Goal: Information Seeking & Learning: Learn about a topic

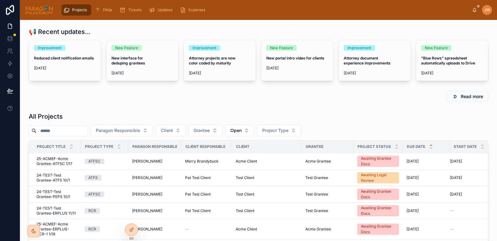
click at [65, 129] on input "text" at bounding box center [61, 131] width 51 height 9
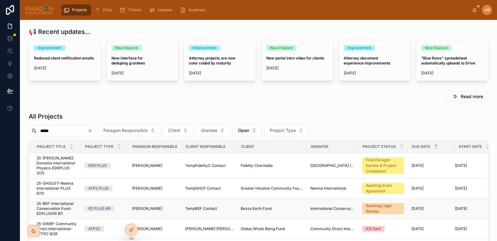
type input "*****"
click at [46, 210] on span "25-BEF-International Conservation Fund-EDPLUSHR 8/1" at bounding box center [56, 209] width 41 height 15
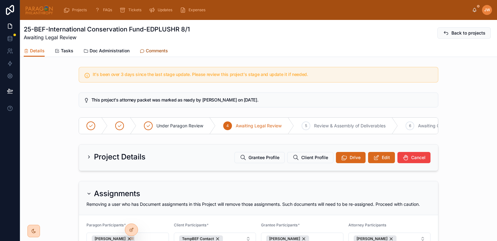
click at [159, 49] on span "Comments" at bounding box center [157, 51] width 22 height 6
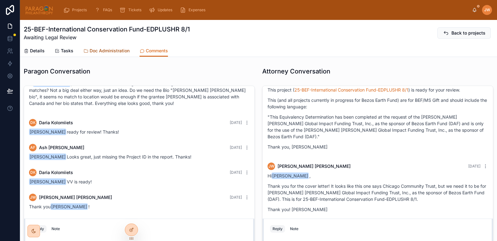
click at [104, 51] on span "Doc Administration" at bounding box center [110, 51] width 40 height 6
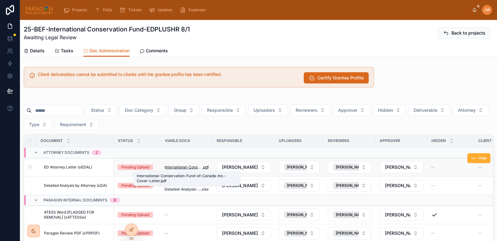
click at [179, 166] on span "International-Conservation-Fund-of-Canada-Inc.-Cover-Letter" at bounding box center [183, 167] width 38 height 5
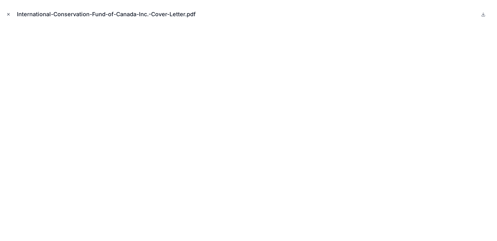
click at [10, 12] on icon "Close modal" at bounding box center [8, 14] width 4 height 4
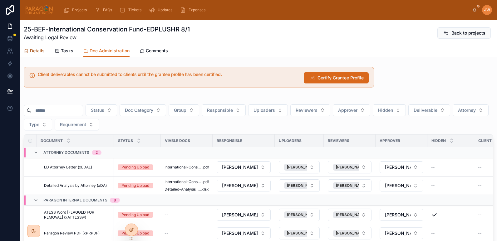
drag, startPoint x: 40, startPoint y: 53, endPoint x: 86, endPoint y: 61, distance: 46.6
click at [40, 53] on span "Details" at bounding box center [37, 51] width 15 height 6
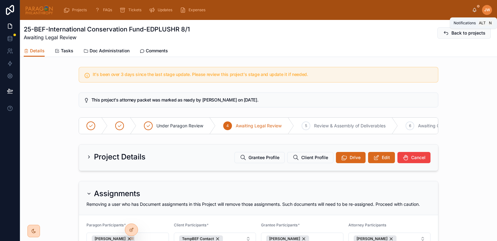
click at [473, 12] on icon at bounding box center [474, 9] width 5 height 5
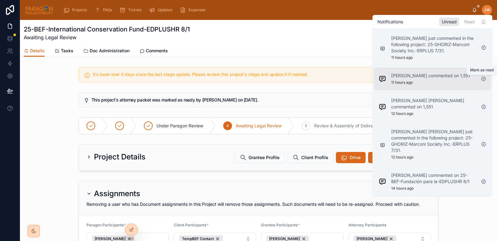
click at [483, 79] on icon at bounding box center [483, 78] width 5 height 5
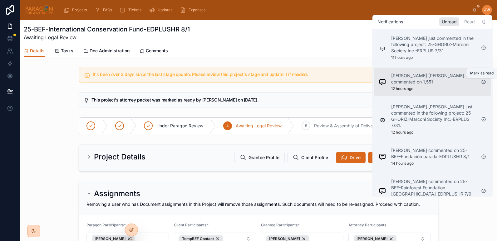
click at [482, 83] on icon at bounding box center [483, 82] width 5 height 5
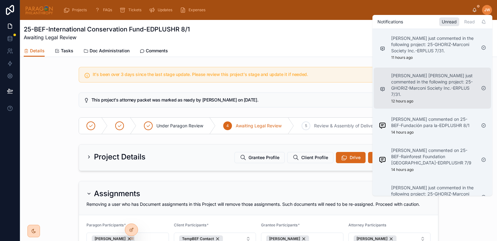
click at [415, 91] on div "Brooke Barrera Sheldon just commented in the following project: 25-GHORIZ-Marco…" at bounding box center [433, 88] width 85 height 31
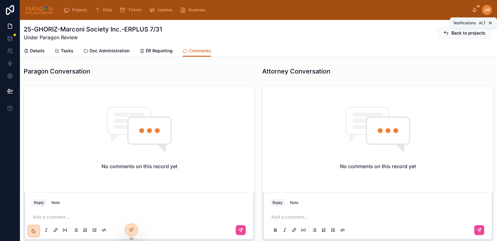
click at [472, 12] on icon at bounding box center [474, 9] width 5 height 5
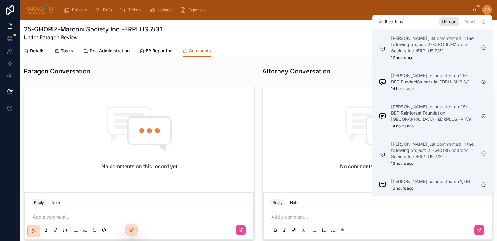
click at [271, 36] on div "25-GHORIZ-Marconi Society Inc.-ERPLUS 7/31 Under Paragon Review Back to projects" at bounding box center [258, 33] width 469 height 16
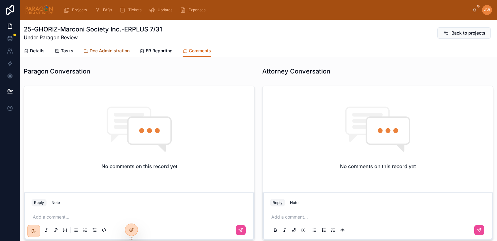
click at [109, 51] on span "Doc Administration" at bounding box center [110, 51] width 40 height 6
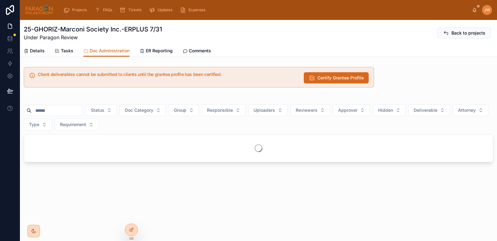
click at [62, 110] on input "text" at bounding box center [57, 110] width 51 height 9
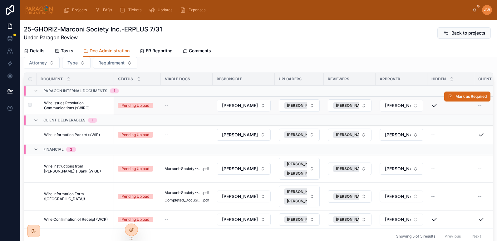
scroll to position [44, 0]
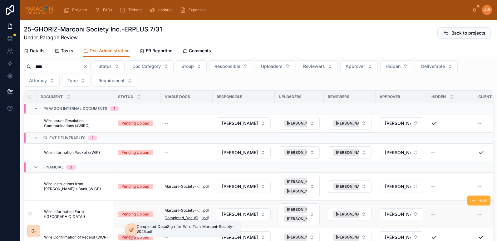
type input "****"
click at [178, 219] on span "Completed_DocuSign_for_Wire_Tran_Marconi-Society-2025" at bounding box center [183, 218] width 38 height 5
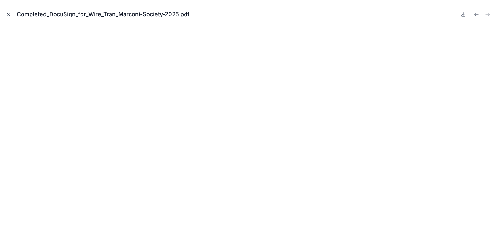
click at [7, 15] on icon "Close modal" at bounding box center [8, 14] width 4 height 4
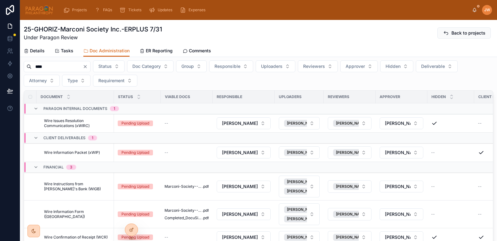
click at [99, 36] on span "Under Paragon Review" at bounding box center [93, 37] width 138 height 7
click at [67, 51] on span "Tasks" at bounding box center [67, 51] width 12 height 6
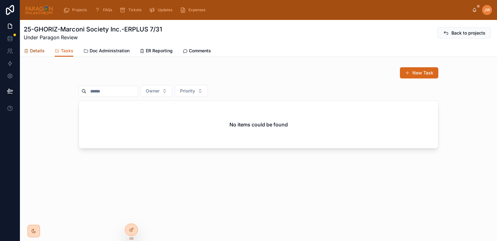
click at [37, 52] on span "Details" at bounding box center [37, 51] width 15 height 6
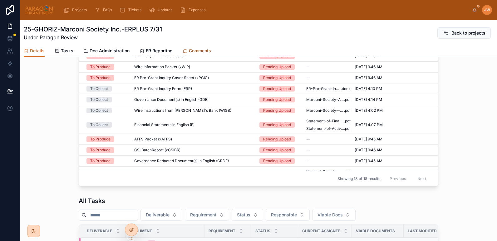
click at [193, 51] on span "Comments" at bounding box center [200, 51] width 22 height 6
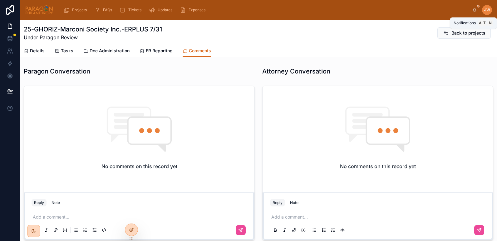
click at [474, 12] on icon at bounding box center [474, 9] width 5 height 5
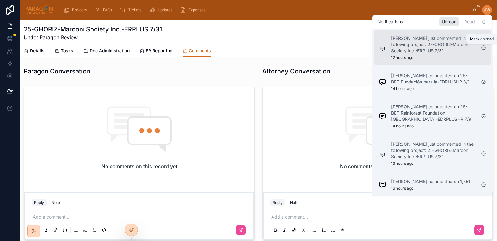
click at [483, 47] on icon at bounding box center [483, 47] width 5 height 5
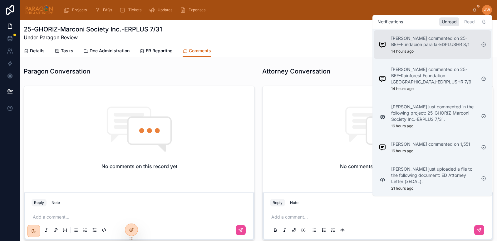
click at [439, 44] on p "Danilo Gonzalez commented on 25-BEF-Fundación para la-EDPLUSHR 8/1" at bounding box center [433, 41] width 85 height 12
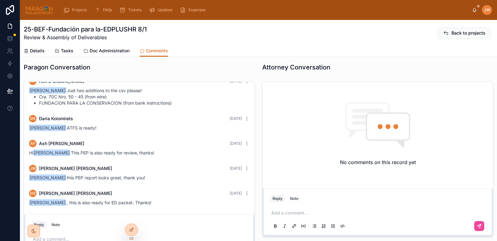
scroll to position [4, 0]
click at [474, 10] on icon at bounding box center [474, 9] width 5 height 5
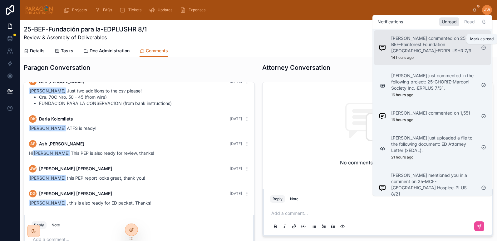
click at [483, 48] on icon at bounding box center [483, 47] width 5 height 5
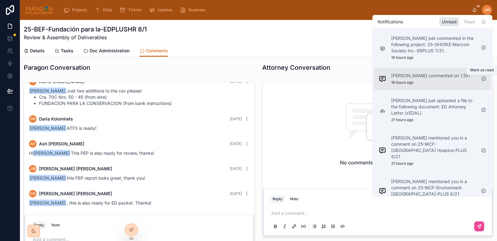
click at [484, 79] on icon at bounding box center [483, 78] width 5 height 5
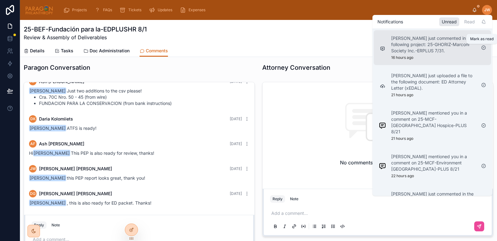
click at [484, 48] on icon at bounding box center [483, 47] width 1 height 1
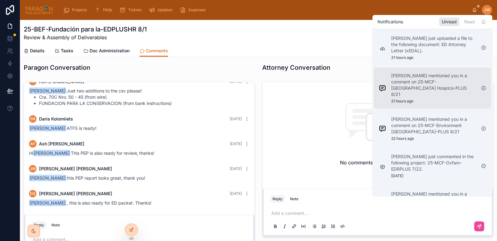
click at [408, 83] on p "Daria Kolomiiets mentioned you in a comment on 25-MCF-Sunshine Coast Hospice-PL…" at bounding box center [433, 85] width 85 height 25
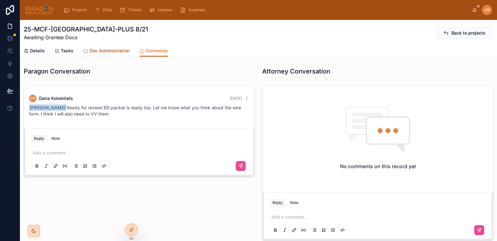
click at [105, 48] on span "Doc Administration" at bounding box center [110, 51] width 40 height 6
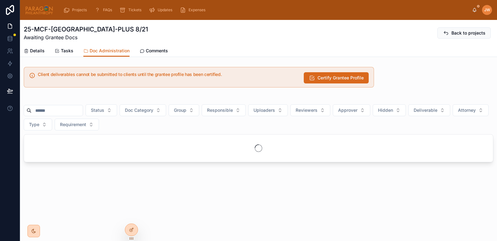
click at [61, 113] on input "text" at bounding box center [57, 110] width 51 height 9
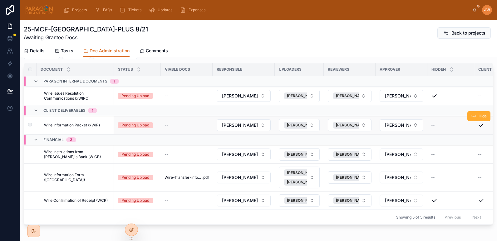
scroll to position [72, 0]
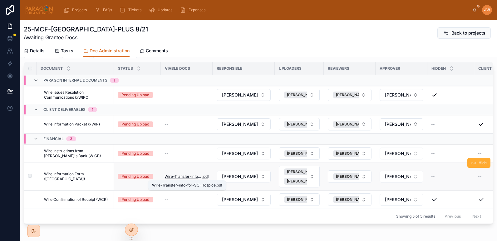
type input "****"
click at [179, 176] on span "Wire-Transfer-info-for-SC-Hospice" at bounding box center [183, 176] width 38 height 5
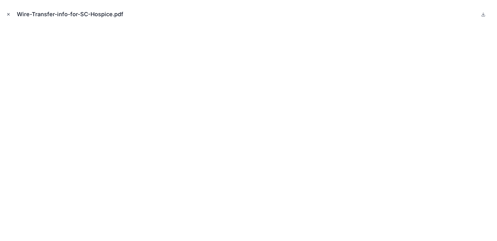
click at [7, 13] on icon "Close modal" at bounding box center [8, 14] width 4 height 4
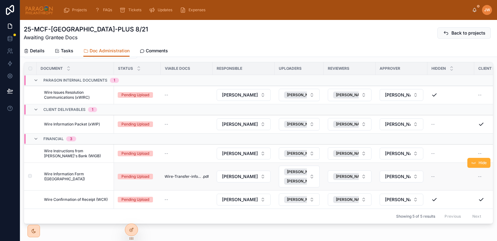
click at [86, 177] on span "Wire Information Form (WI)" at bounding box center [77, 177] width 66 height 10
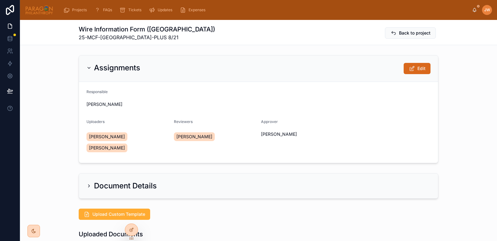
click at [86, 184] on icon at bounding box center [88, 186] width 5 height 5
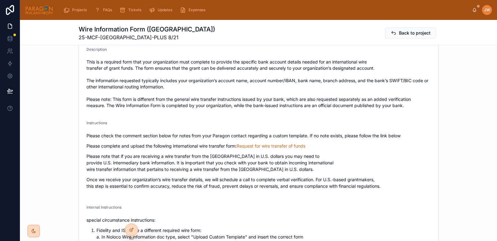
scroll to position [203, 0]
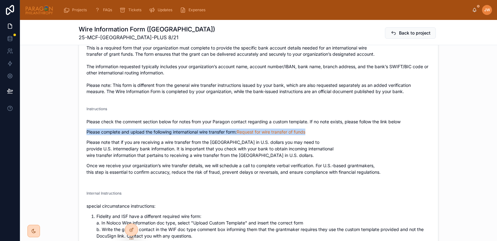
drag, startPoint x: 83, startPoint y: 121, endPoint x: 308, endPoint y: 123, distance: 224.9
copy p "Please complete and upload the following international wire transfer form: Requ…"
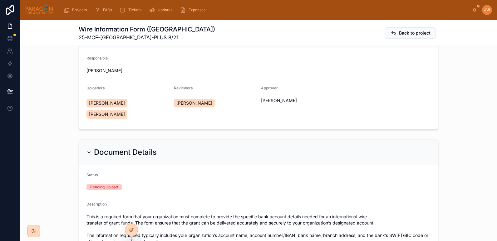
scroll to position [0, 0]
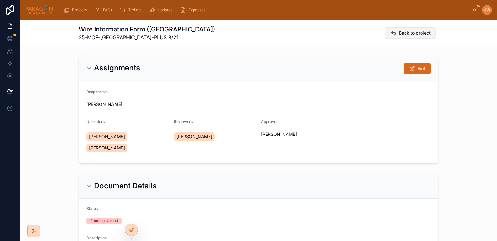
click at [429, 31] on button "Back to project" at bounding box center [410, 32] width 51 height 11
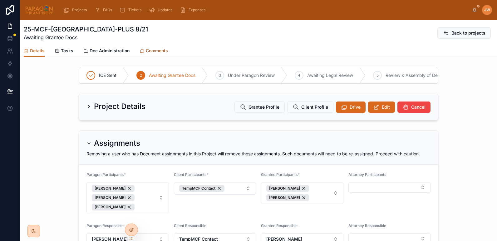
click at [152, 51] on span "Comments" at bounding box center [157, 51] width 22 height 6
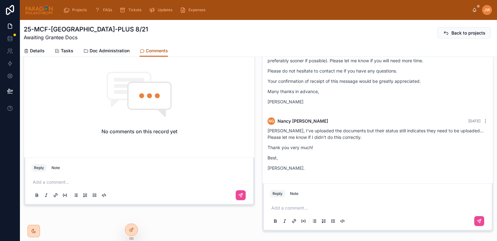
scroll to position [271, 0]
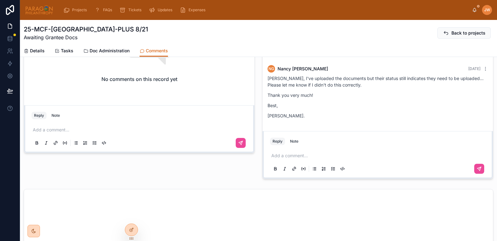
click at [280, 156] on p at bounding box center [378, 156] width 215 height 6
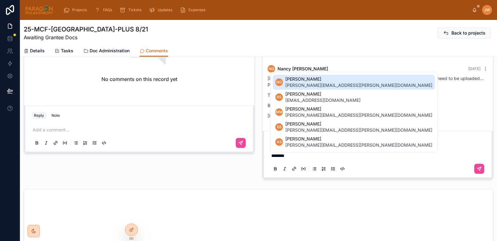
click at [307, 85] on span "nancy.grenier@coasthospice.com" at bounding box center [358, 85] width 147 height 6
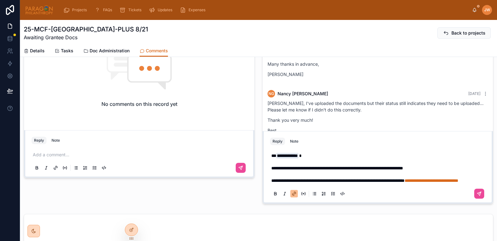
scroll to position [240, 0]
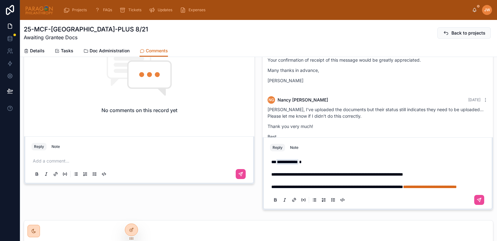
click at [333, 176] on p "**********" at bounding box center [378, 181] width 215 height 19
click at [364, 186] on p "**********" at bounding box center [378, 181] width 215 height 19
click at [361, 186] on p "**********" at bounding box center [378, 181] width 215 height 19
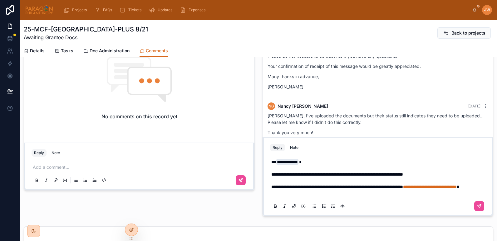
scroll to position [227, 0]
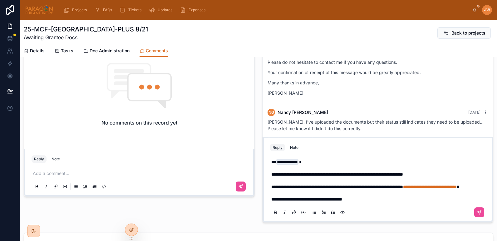
click at [334, 186] on p "**********" at bounding box center [378, 187] width 215 height 31
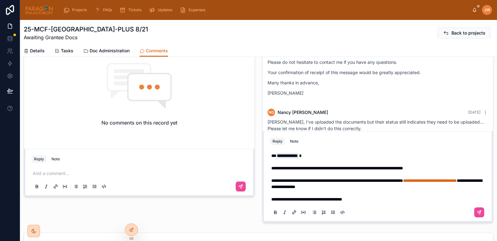
click at [286, 181] on span "**********" at bounding box center [337, 181] width 132 height 4
click at [299, 180] on span "**********" at bounding box center [337, 181] width 132 height 4
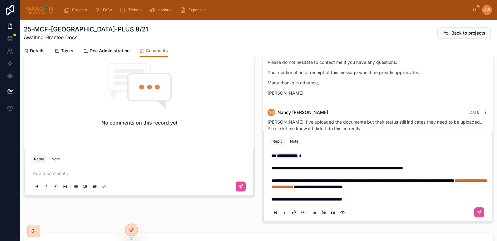
click at [443, 191] on p "**********" at bounding box center [378, 190] width 215 height 25
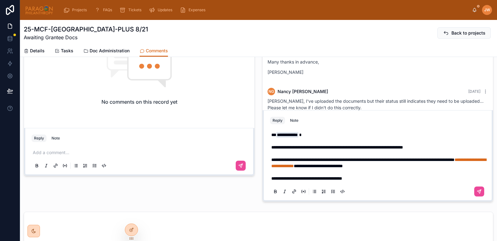
click at [372, 179] on p "**********" at bounding box center [378, 169] width 215 height 25
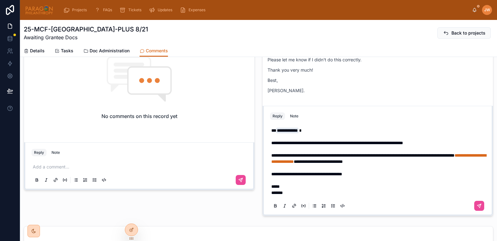
scroll to position [234, 0]
click at [477, 206] on icon at bounding box center [479, 206] width 4 height 4
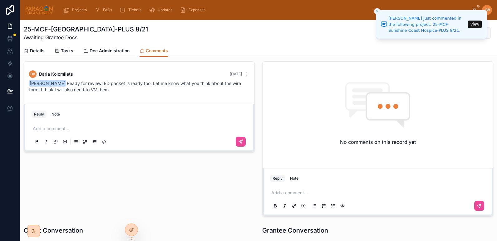
scroll to position [0, 0]
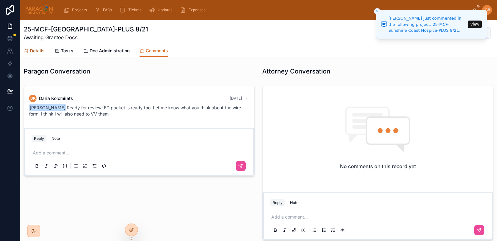
click at [34, 54] on span "Details" at bounding box center [37, 51] width 15 height 6
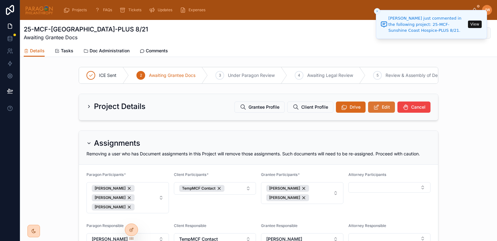
click at [373, 110] on icon at bounding box center [376, 107] width 7 height 6
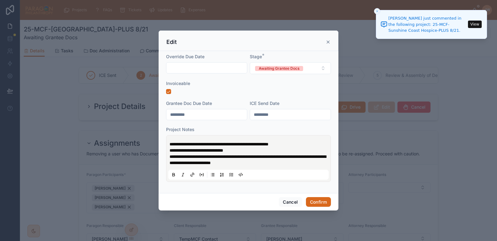
click at [168, 142] on div "**********" at bounding box center [248, 158] width 165 height 47
click at [171, 145] on span "**********" at bounding box center [218, 144] width 99 height 4
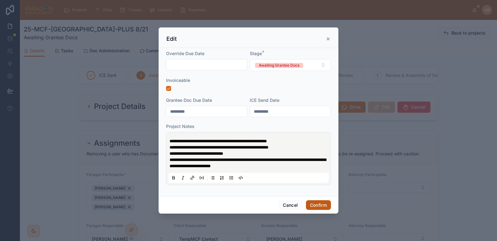
click at [321, 206] on button "Confirm" at bounding box center [318, 206] width 25 height 10
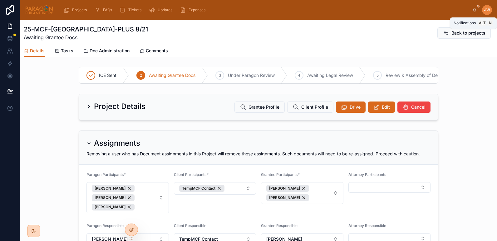
click at [473, 11] on icon at bounding box center [474, 9] width 3 height 3
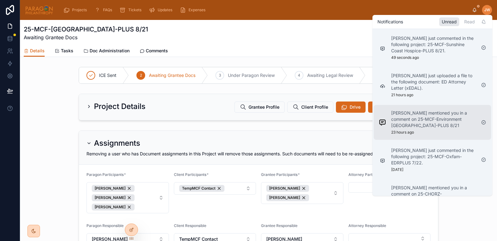
click at [405, 122] on p "Daria Kolomiiets mentioned you in a comment on 25-MCF-Environment Tasmania-PLUS…" at bounding box center [433, 119] width 85 height 19
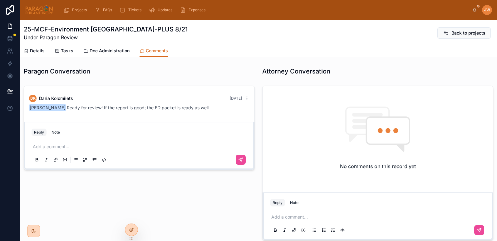
click at [126, 112] on div "DK Daria Kolomiiets Yesterday Jessica Watkins Ready for review! If the report i…" at bounding box center [139, 103] width 228 height 24
click at [35, 50] on span "Details" at bounding box center [37, 51] width 15 height 6
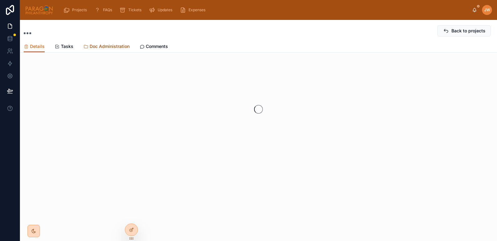
click at [103, 48] on span "Doc Administration" at bounding box center [110, 46] width 40 height 6
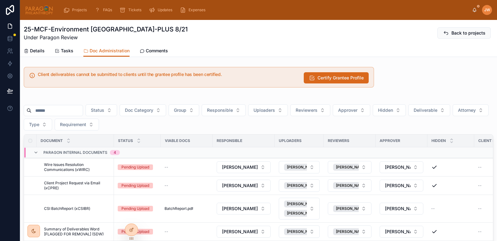
click at [159, 44] on div "25-MCF-Environment Tasmania-PLUS 8/21 Under Paragon Review Back to projects" at bounding box center [258, 32] width 469 height 25
click at [159, 49] on span "Comments" at bounding box center [157, 51] width 22 height 6
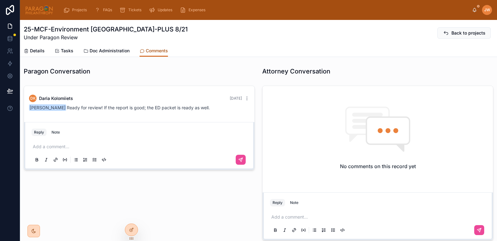
scroll to position [54, 0]
click at [72, 145] on p at bounding box center [140, 147] width 215 height 6
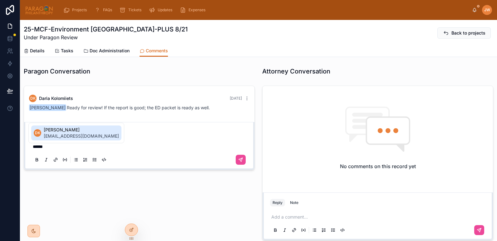
click at [61, 139] on span "daria@paragonphilanthropy.com" at bounding box center [81, 136] width 75 height 6
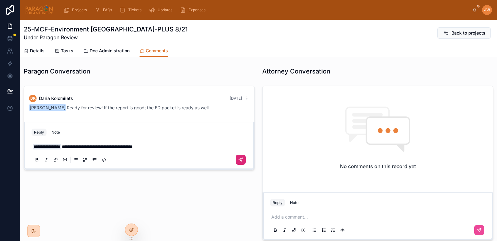
click at [240, 160] on icon at bounding box center [240, 160] width 5 height 5
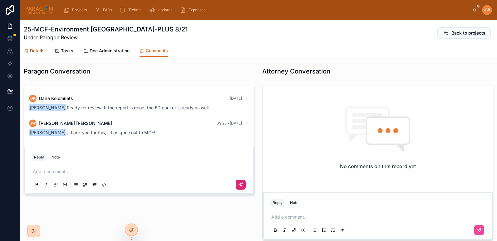
click at [35, 52] on span "Details" at bounding box center [37, 51] width 15 height 6
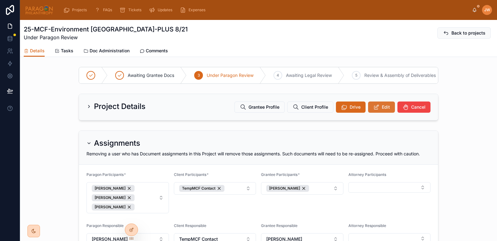
click at [384, 109] on span "Edit" at bounding box center [386, 107] width 8 height 6
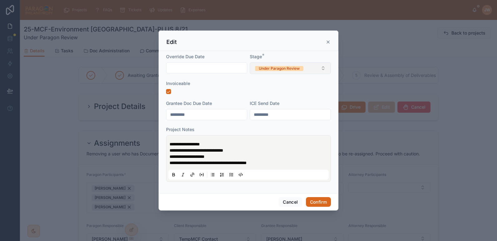
click at [282, 71] on div "Under Paragon Review" at bounding box center [279, 68] width 41 height 5
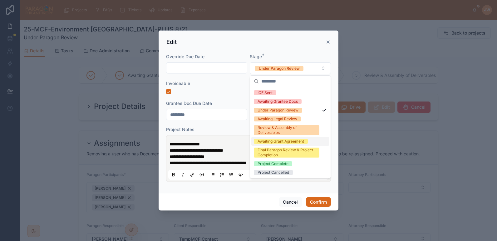
click at [277, 143] on div "Awaiting Grant Agreement" at bounding box center [280, 141] width 46 height 5
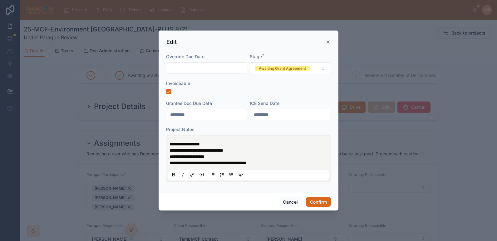
click at [171, 144] on span "**********" at bounding box center [184, 144] width 30 height 4
click at [213, 144] on p "**********" at bounding box center [249, 144] width 160 height 6
click at [170, 143] on span "**********" at bounding box center [184, 144] width 30 height 4
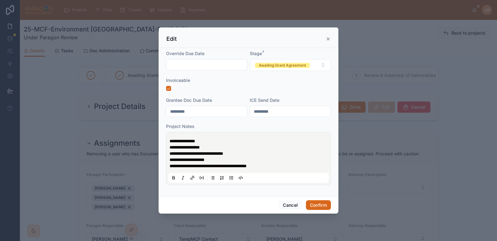
click at [209, 142] on p "**********" at bounding box center [249, 141] width 160 height 6
click at [315, 205] on button "Confirm" at bounding box center [318, 206] width 25 height 10
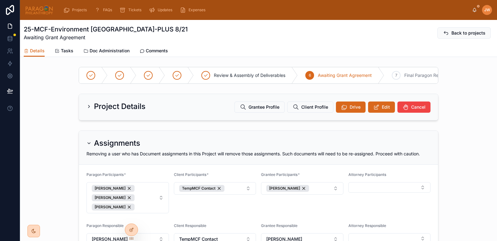
click at [473, 12] on div "JW Jessica Watkins" at bounding box center [482, 10] width 20 height 10
click at [473, 9] on icon at bounding box center [474, 9] width 3 height 3
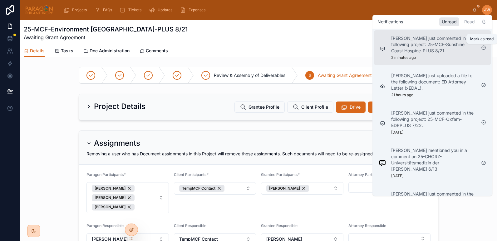
click at [483, 47] on icon at bounding box center [483, 47] width 5 height 5
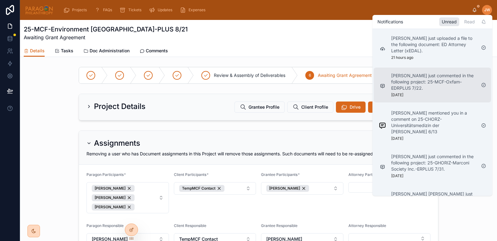
click at [397, 80] on p "Manon Aubry just commented in the following project: 25-MCF-Oxfam-EDRPLUS 7/22." at bounding box center [433, 82] width 85 height 19
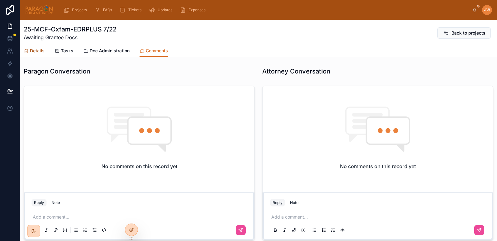
click at [29, 48] on div "Details" at bounding box center [34, 51] width 21 height 6
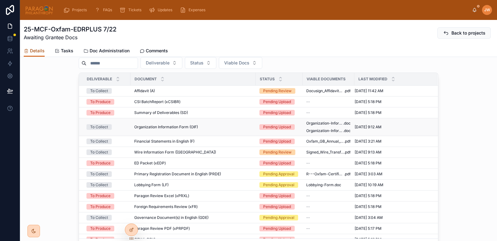
scroll to position [242, 0]
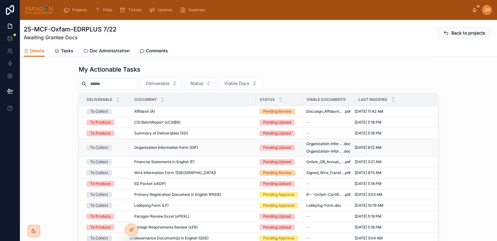
click at [233, 150] on div "Organization Information Form (OIF) Organization Information Form (OIF)" at bounding box center [193, 147] width 118 height 5
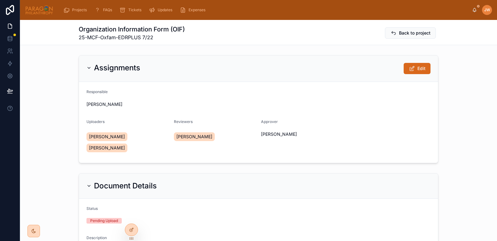
scroll to position [23, 0]
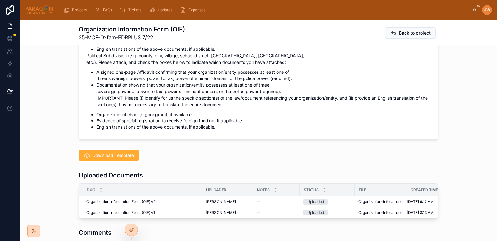
scroll to position [646, 0]
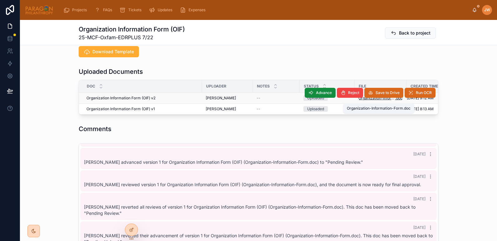
click at [363, 100] on span "Organization-Information-Form" at bounding box center [376, 98] width 37 height 5
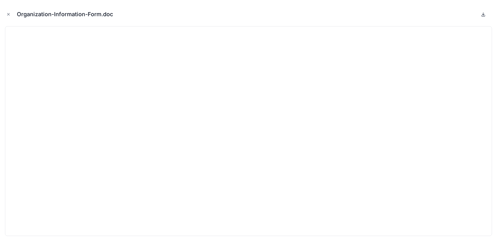
click at [484, 14] on icon at bounding box center [483, 14] width 2 height 1
click at [8, 12] on icon "Close modal" at bounding box center [8, 14] width 4 height 4
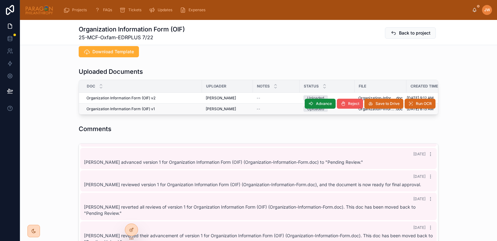
click at [349, 106] on span "Reject" at bounding box center [353, 103] width 11 height 5
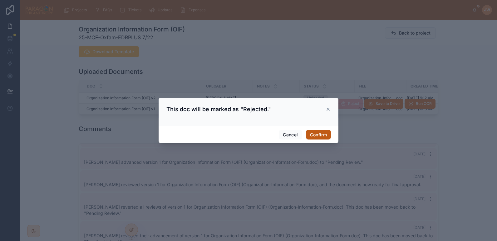
click at [319, 137] on button "Confirm" at bounding box center [318, 135] width 25 height 10
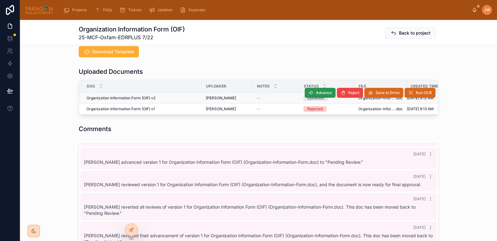
click at [316, 95] on span "Advance" at bounding box center [324, 92] width 16 height 5
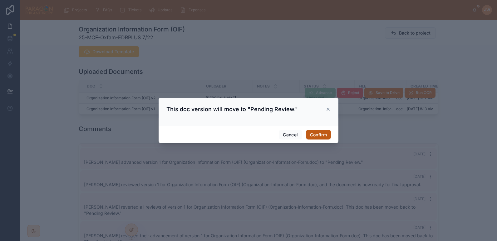
click at [317, 134] on button "Confirm" at bounding box center [318, 135] width 25 height 10
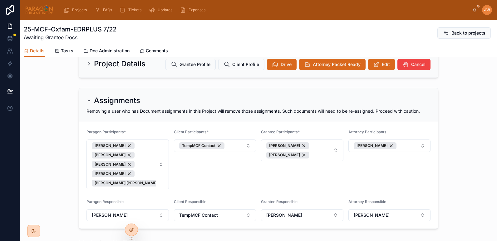
scroll to position [53, 0]
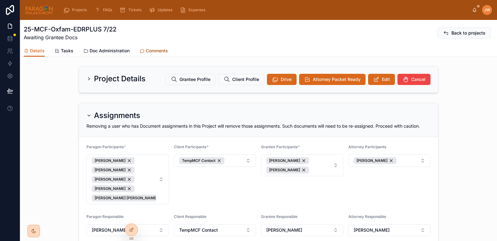
click at [155, 53] on span "Comments" at bounding box center [157, 51] width 22 height 6
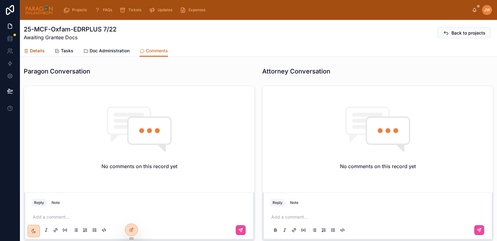
click at [37, 50] on span "Details" at bounding box center [37, 51] width 15 height 6
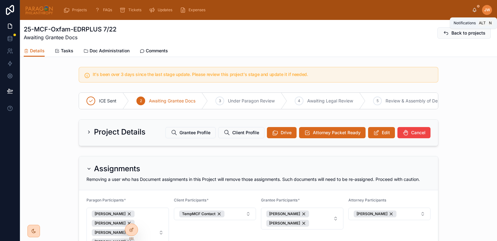
click at [474, 12] on icon at bounding box center [474, 11] width 1 height 1
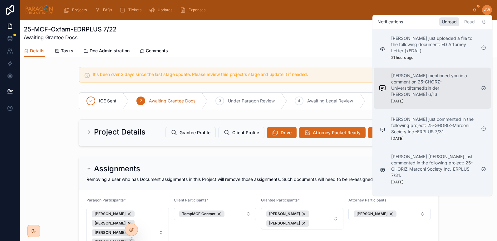
click at [408, 95] on p "Daria Kolomiiets mentioned you in a comment on 25-CHORZ-Universitätsmedizin der…" at bounding box center [433, 85] width 85 height 25
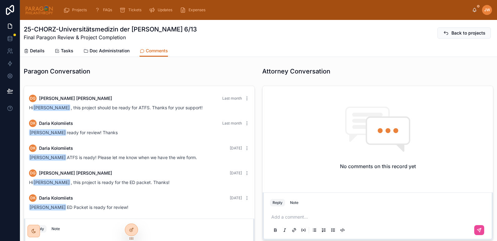
scroll to position [431, 0]
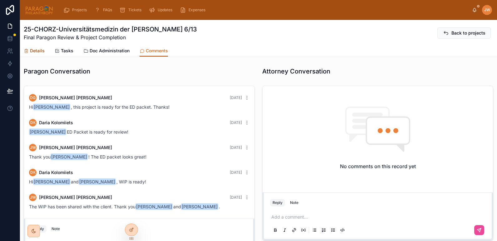
click at [32, 50] on span "Details" at bounding box center [37, 51] width 15 height 6
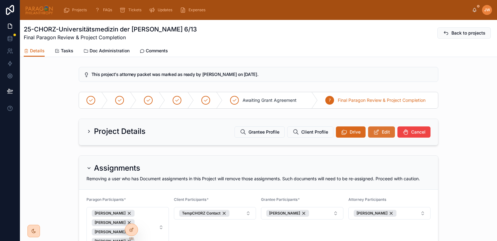
click at [382, 133] on span "Edit" at bounding box center [386, 132] width 8 height 6
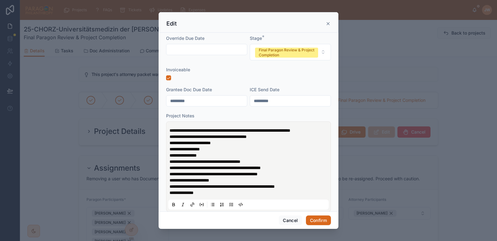
click at [329, 22] on icon at bounding box center [328, 23] width 2 height 2
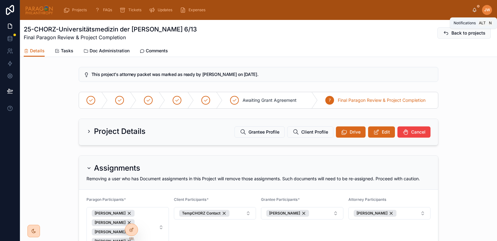
click at [472, 11] on icon at bounding box center [474, 9] width 5 height 5
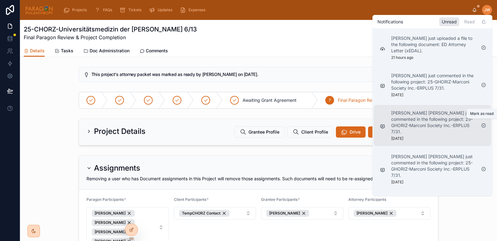
click at [481, 124] on icon at bounding box center [483, 126] width 4 height 4
click at [483, 123] on icon at bounding box center [483, 125] width 5 height 5
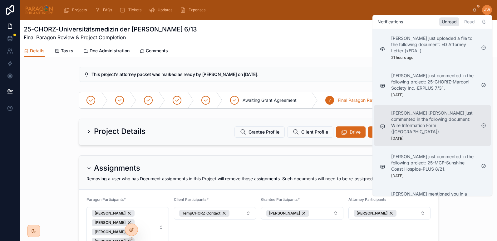
click at [420, 127] on p "Brooke Barrera Sheldon just commented in the following document: Wire Informati…" at bounding box center [433, 122] width 85 height 25
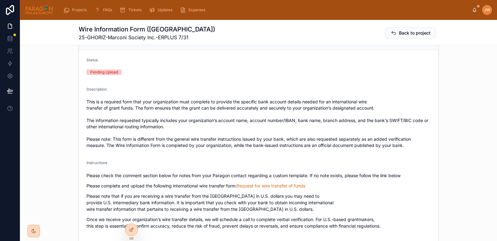
scroll to position [137, 0]
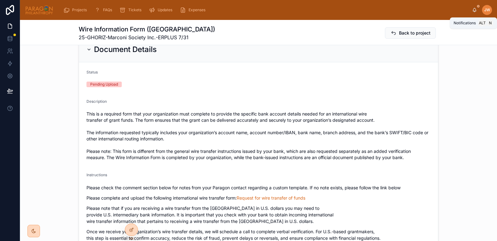
click at [472, 11] on icon at bounding box center [474, 9] width 5 height 5
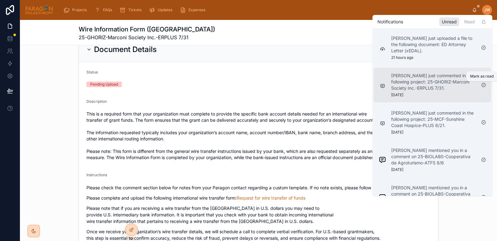
click at [483, 84] on icon at bounding box center [483, 85] width 5 height 5
click at [482, 86] on icon at bounding box center [483, 85] width 5 height 5
click at [423, 85] on p "Daria Kolomiiets mentioned you in a comment on 25-BIOLABS-Cooperativa de Agrotu…" at bounding box center [433, 82] width 85 height 19
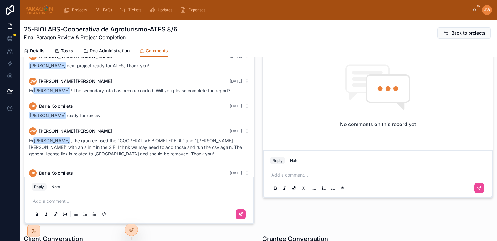
scroll to position [49, 0]
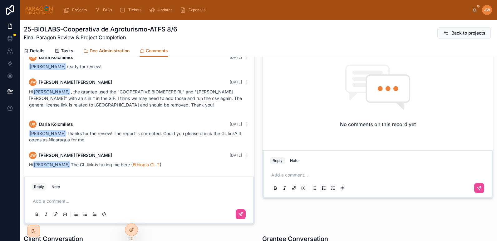
click at [94, 53] on span "Doc Administration" at bounding box center [110, 51] width 40 height 6
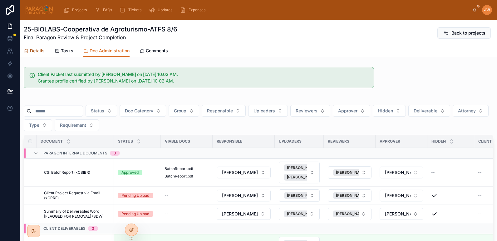
click at [40, 53] on span "Details" at bounding box center [37, 51] width 15 height 6
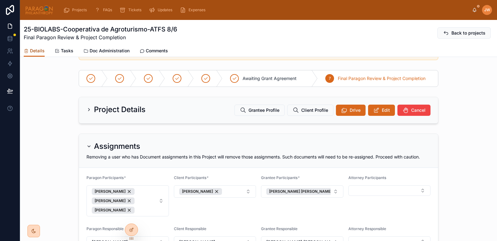
scroll to position [28, 0]
click at [374, 106] on button "Edit" at bounding box center [381, 110] width 27 height 11
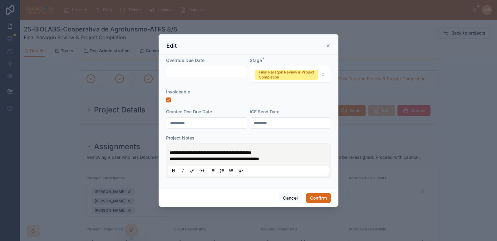
click at [170, 152] on span "**********" at bounding box center [210, 153] width 82 height 4
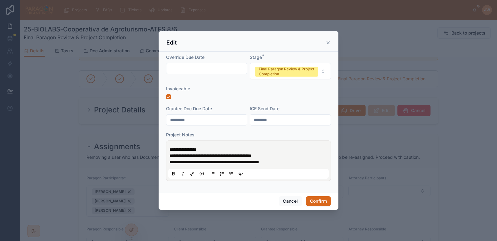
click at [283, 165] on p "**********" at bounding box center [249, 162] width 160 height 6
click at [324, 202] on button "Confirm" at bounding box center [318, 202] width 25 height 10
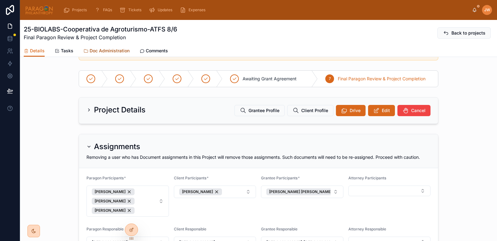
click at [109, 52] on span "Doc Administration" at bounding box center [110, 51] width 40 height 6
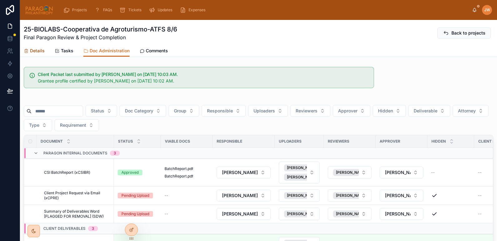
click at [35, 51] on span "Details" at bounding box center [37, 51] width 15 height 6
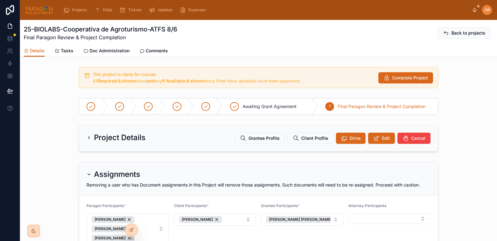
click at [48, 16] on div at bounding box center [39, 10] width 28 height 20
click at [43, 11] on img at bounding box center [39, 10] width 28 height 10
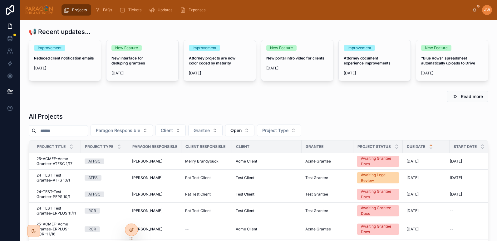
click at [56, 130] on input "text" at bounding box center [61, 131] width 51 height 9
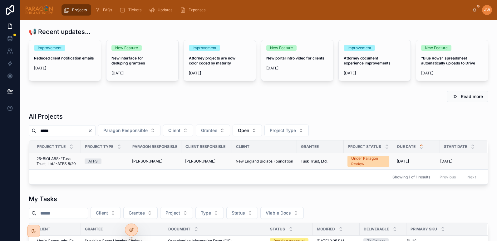
type input "****"
click at [56, 158] on span "25-BIOLABS-"Tusk Trust, Ltd."-ATFS 8/20" at bounding box center [56, 162] width 41 height 10
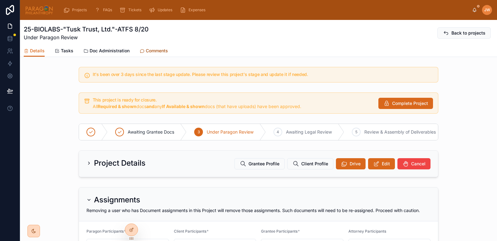
click at [155, 51] on span "Comments" at bounding box center [157, 51] width 22 height 6
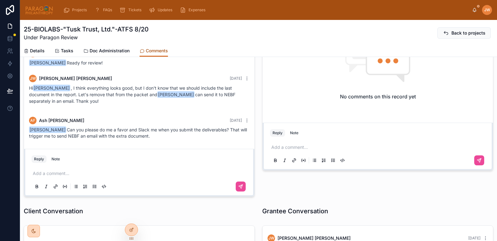
scroll to position [70, 0]
click at [21, 25] on div "25-BIOLABS-"Tusk Trust, Ltd."-ATFS 8/20 Under Paragon Review Back to projects C…" at bounding box center [258, 38] width 477 height 37
drag, startPoint x: 24, startPoint y: 26, endPoint x: 115, endPoint y: 29, distance: 91.1
click at [115, 29] on h1 "25-BIOLABS-"Tusk Trust, Ltd."-ATFS 8/20" at bounding box center [86, 29] width 125 height 9
copy h1 "25-BIOLABS-"Tusk Trust, Ltd.""
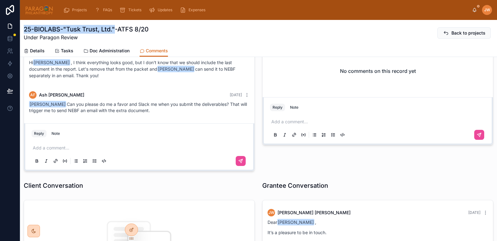
scroll to position [0, 0]
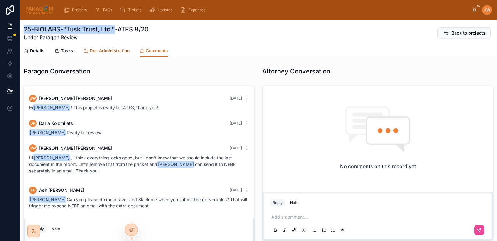
click at [93, 50] on span "Doc Administration" at bounding box center [110, 51] width 40 height 6
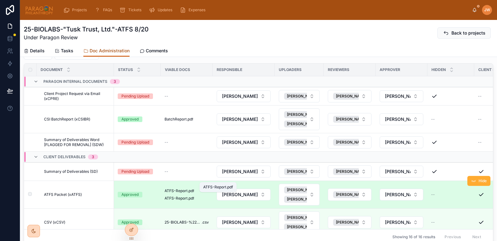
scroll to position [20, 0]
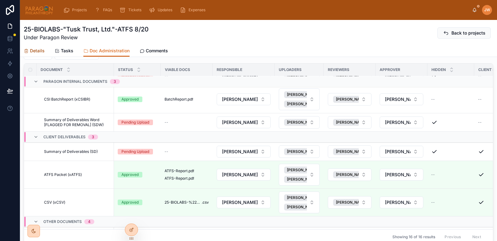
click at [36, 54] on span "Details" at bounding box center [37, 51] width 15 height 6
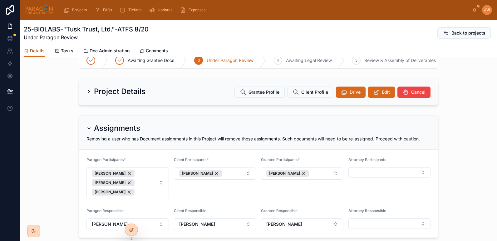
scroll to position [145, 0]
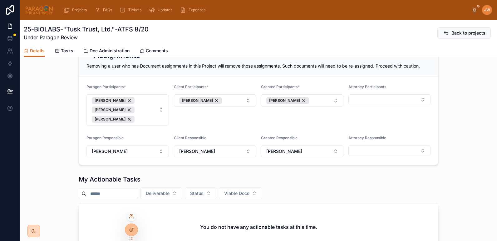
click at [132, 216] on icon at bounding box center [132, 216] width 1 height 2
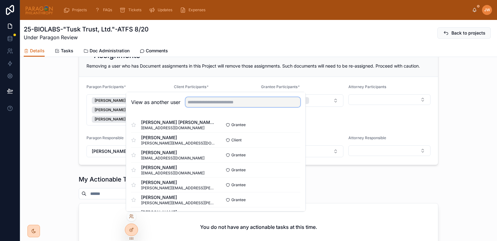
click at [212, 105] on input "text" at bounding box center [242, 102] width 115 height 10
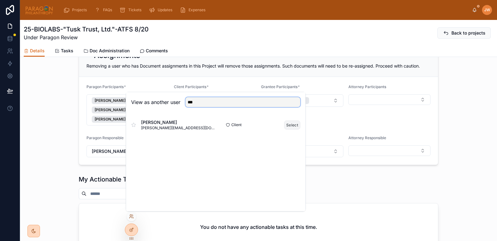
type input "***"
click at [287, 126] on button "Select" at bounding box center [292, 125] width 16 height 9
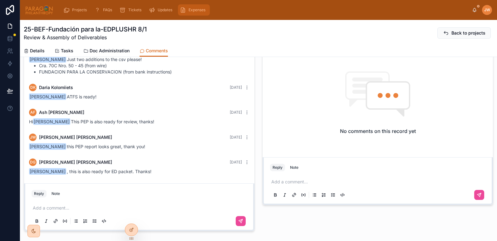
scroll to position [33, 0]
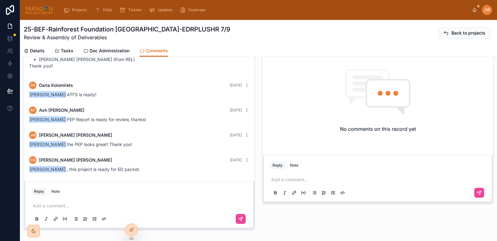
scroll to position [38, 0]
click at [94, 50] on span "Doc Administration" at bounding box center [110, 51] width 40 height 6
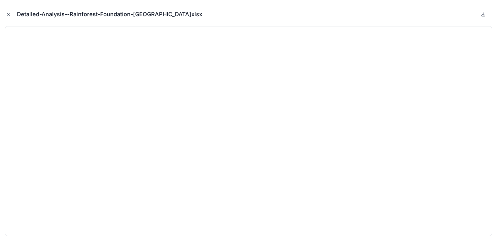
click at [8, 12] on button "Close modal" at bounding box center [8, 14] width 7 height 7
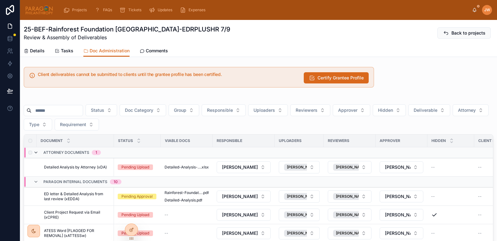
click at [36, 154] on icon at bounding box center [35, 152] width 5 height 5
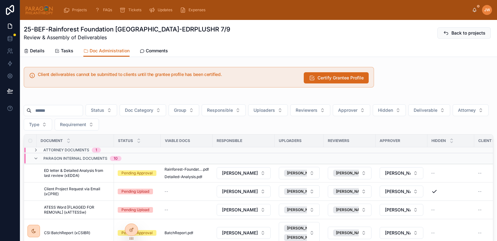
click at [36, 154] on div "Paragon Internal Documents 10" at bounding box center [77, 159] width 88 height 10
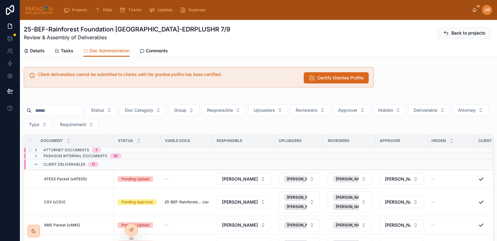
click at [36, 150] on icon at bounding box center [35, 150] width 5 height 5
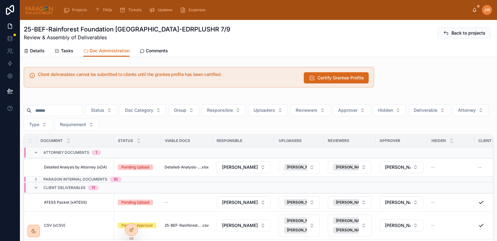
click at [63, 109] on input "text" at bounding box center [57, 110] width 51 height 9
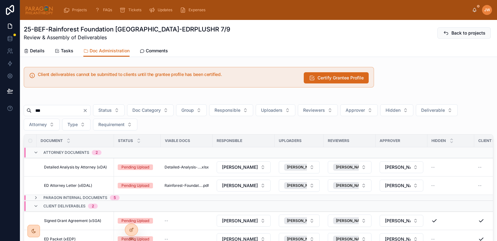
scroll to position [42, 0]
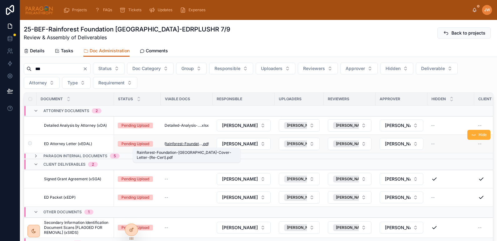
click at [187, 144] on span "Rainforest-Foundation-Norway-Cover-Letter-(Re-Cert)" at bounding box center [183, 144] width 38 height 5
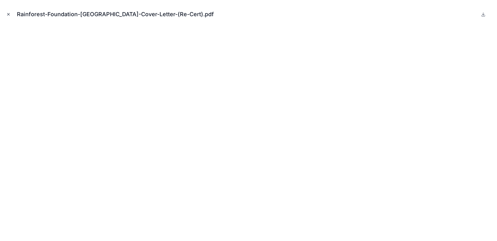
click at [7, 14] on icon "Close modal" at bounding box center [8, 14] width 4 height 4
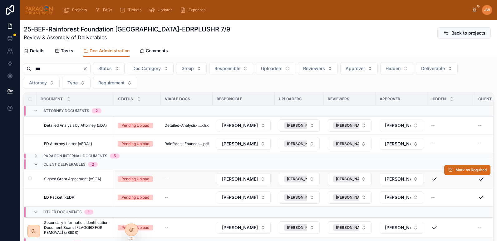
scroll to position [31, 0]
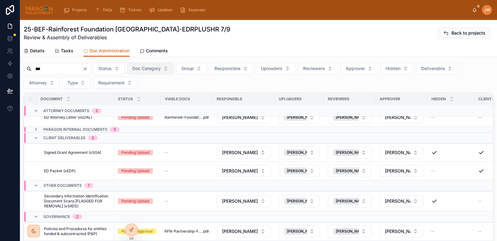
click at [173, 69] on button "Doc Category" at bounding box center [150, 69] width 46 height 12
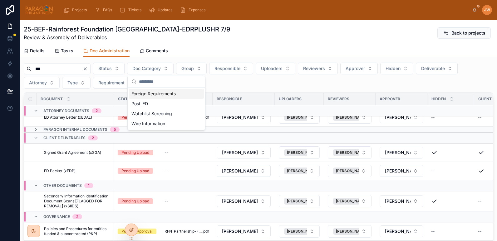
click at [221, 84] on div "** Status Doc Category Group Responsible Uploaders Reviewers Approver Hidden De…" at bounding box center [258, 76] width 469 height 26
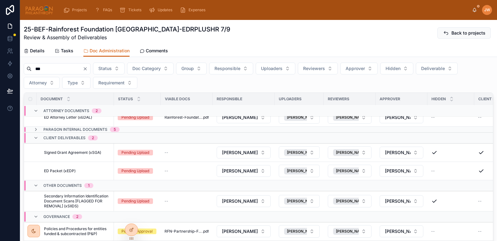
click at [61, 72] on input "**" at bounding box center [57, 69] width 51 height 9
type input "*"
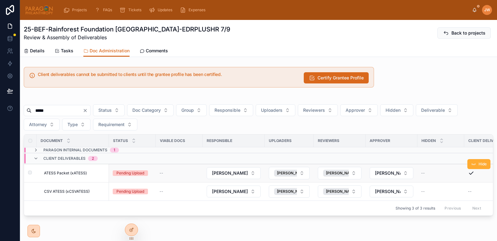
type input "*****"
click at [83, 173] on span "ATESS Packet (xATESS)" at bounding box center [65, 173] width 43 height 5
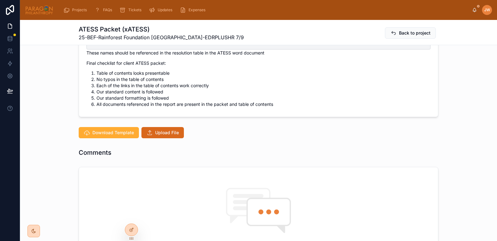
scroll to position [534, 0]
click at [168, 135] on span "Upload File" at bounding box center [167, 132] width 24 height 6
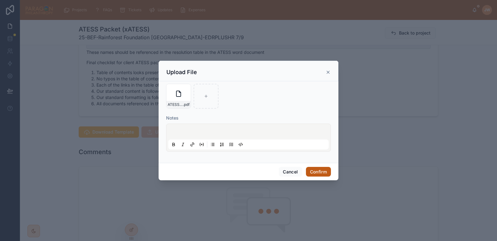
click at [319, 170] on button "Confirm" at bounding box center [318, 172] width 25 height 10
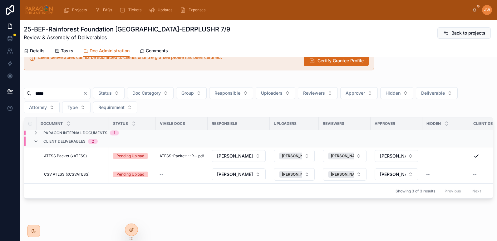
scroll to position [22, 0]
click at [161, 45] on link "Comments" at bounding box center [153, 51] width 28 height 12
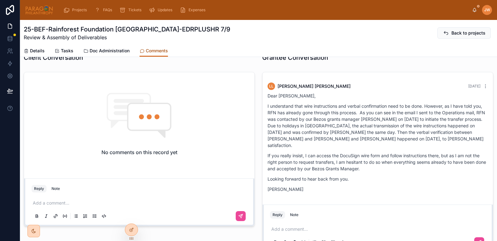
scroll to position [871, 0]
drag, startPoint x: 265, startPoint y: 153, endPoint x: 360, endPoint y: 156, distance: 95.8
click at [360, 156] on div "LL Lars Løvold 7 days ago Dear Jessica, I understand that wire instructions and…" at bounding box center [378, 139] width 228 height 121
copy p "August 7 and was confirmed by Kris LeCorgne"
click at [306, 129] on p "I understand that wire instructions and verbal confirmation need to be done. Ho…" at bounding box center [377, 126] width 220 height 46
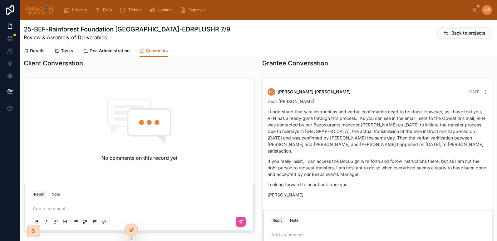
scroll to position [218, 0]
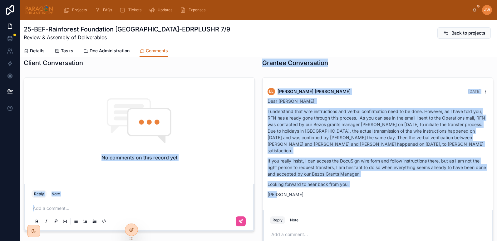
drag, startPoint x: 256, startPoint y: 64, endPoint x: 416, endPoint y: 207, distance: 214.3
click at [416, 207] on div "Paragon Conversation Attorney Conversation DG Danilo Gonzalez 10 days ago Hi Da…" at bounding box center [258, 149] width 477 height 606
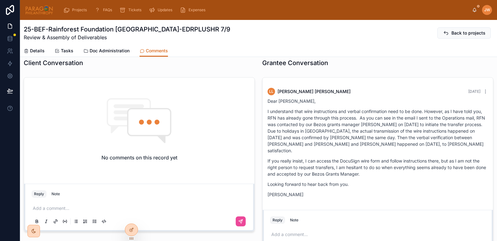
click at [249, 66] on div "Client Conversation" at bounding box center [139, 63] width 231 height 9
drag, startPoint x: 252, startPoint y: 66, endPoint x: 232, endPoint y: 69, distance: 20.0
click at [232, 69] on div "Client Conversation" at bounding box center [139, 63] width 238 height 14
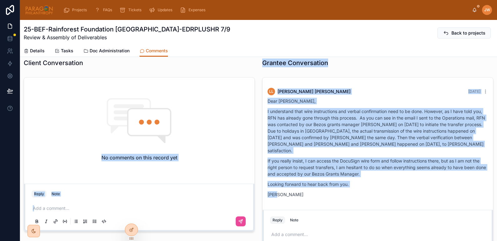
drag, startPoint x: 251, startPoint y: 64, endPoint x: 331, endPoint y: 202, distance: 159.9
click at [331, 202] on div "Paragon Conversation Attorney Conversation DG Danilo Gonzalez 10 days ago Hi Da…" at bounding box center [258, 149] width 477 height 606
drag, startPoint x: 331, startPoint y: 202, endPoint x: 310, endPoint y: 170, distance: 38.3
click at [310, 170] on p "If you really insist, I can access the DocuSign wire form and follow instructio…" at bounding box center [377, 168] width 220 height 20
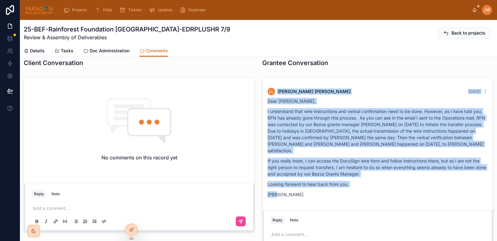
drag, startPoint x: 284, startPoint y: 194, endPoint x: 260, endPoint y: 89, distance: 107.2
click at [262, 89] on div "JW Jessica Watkins Last month Dear Lars, It is a pleasure to be in touch. I wil…" at bounding box center [377, 167] width 231 height 181
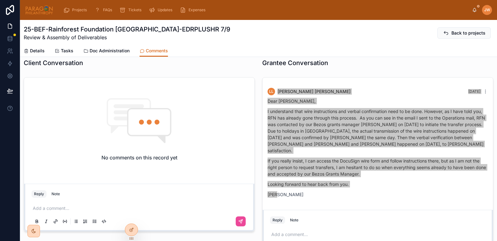
scroll to position [109, 0]
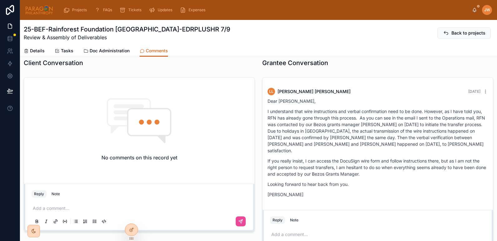
click at [340, 71] on div "Paragon Conversation Attorney Conversation DG Danilo Gonzalez 10 days ago Hi Da…" at bounding box center [258, 149] width 477 height 606
click at [106, 50] on span "Doc Administration" at bounding box center [110, 51] width 40 height 6
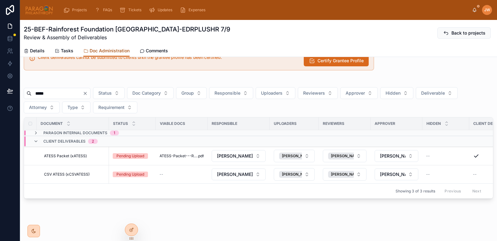
scroll to position [22, 0]
click at [60, 89] on input "*****" at bounding box center [57, 93] width 51 height 9
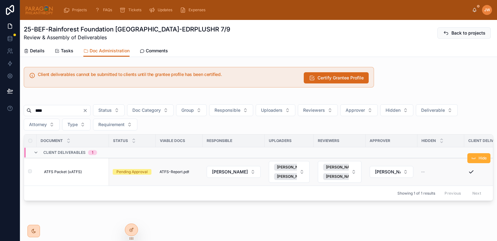
type input "****"
click at [95, 172] on div "ATFS Packet (xATFS) ATFS Packet (xATFS)" at bounding box center [74, 172] width 61 height 5
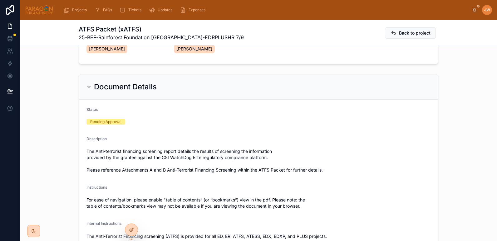
scroll to position [99, 0]
click at [86, 85] on icon at bounding box center [88, 87] width 5 height 5
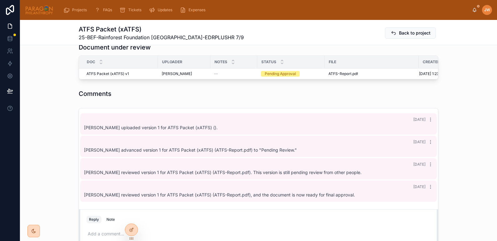
scroll to position [189, 0]
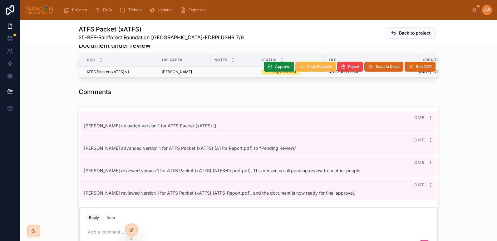
click at [319, 64] on span "Undo Reviews" at bounding box center [318, 66] width 25 height 5
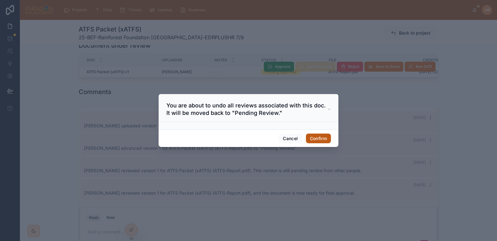
click at [311, 137] on button "Confirm" at bounding box center [318, 139] width 25 height 10
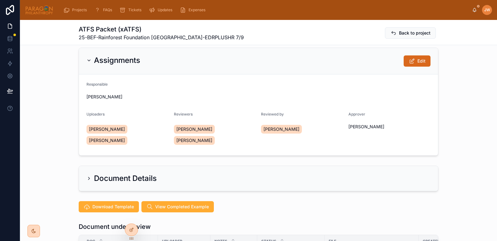
scroll to position [0, 0]
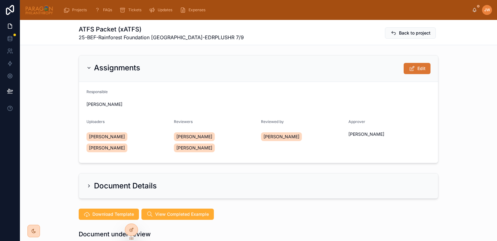
click at [413, 66] on button "Edit" at bounding box center [416, 68] width 27 height 11
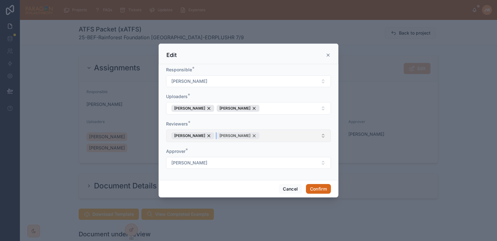
click at [250, 136] on div "[PERSON_NAME]" at bounding box center [237, 136] width 43 height 7
click at [317, 189] on button "Confirm" at bounding box center [318, 189] width 25 height 10
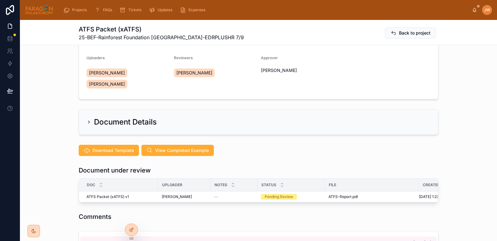
scroll to position [65, 0]
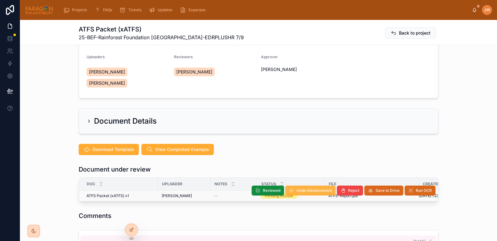
click at [323, 188] on span "Undo Advancement" at bounding box center [313, 190] width 35 height 5
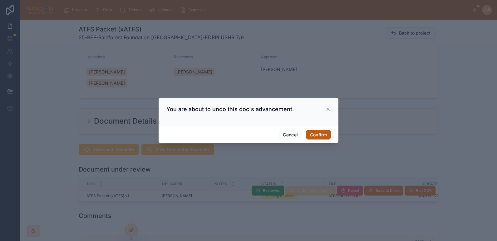
click at [316, 138] on button "Confirm" at bounding box center [318, 135] width 25 height 10
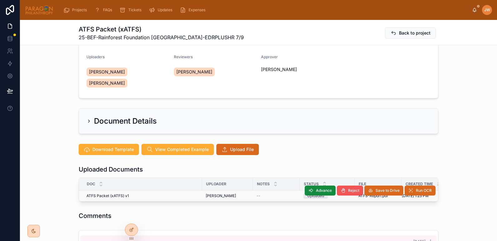
click at [344, 186] on button "Reject" at bounding box center [350, 191] width 26 height 10
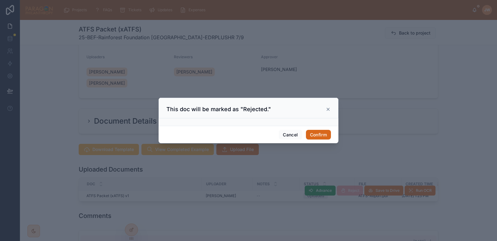
click at [328, 129] on div "Cancel Confirm" at bounding box center [248, 135] width 180 height 18
click at [317, 138] on button "Confirm" at bounding box center [318, 135] width 25 height 10
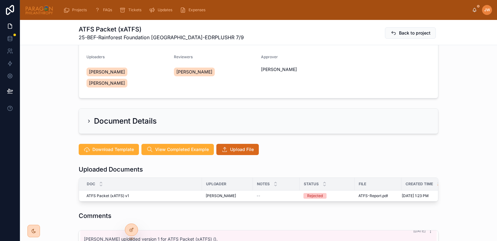
scroll to position [33, 0]
click at [227, 144] on button "Upload File" at bounding box center [237, 149] width 42 height 11
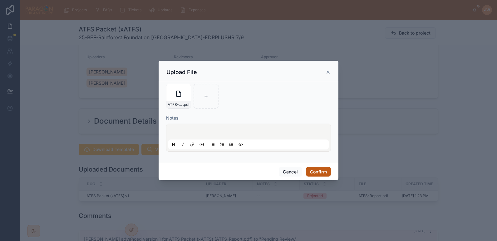
click at [315, 174] on button "Confirm" at bounding box center [318, 172] width 25 height 10
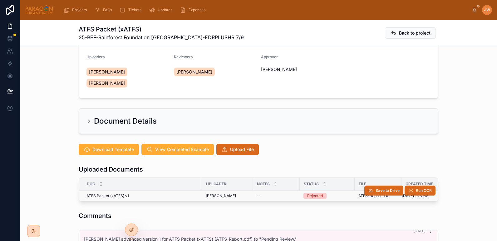
scroll to position [56, 0]
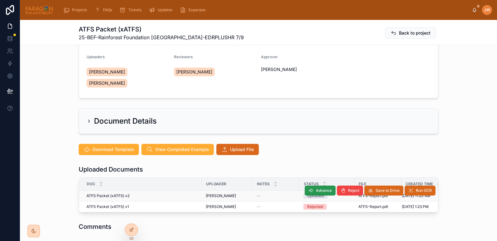
click at [319, 188] on span "Advance" at bounding box center [324, 190] width 16 height 5
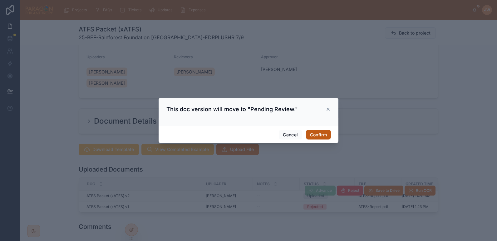
click at [319, 135] on button "Confirm" at bounding box center [318, 135] width 25 height 10
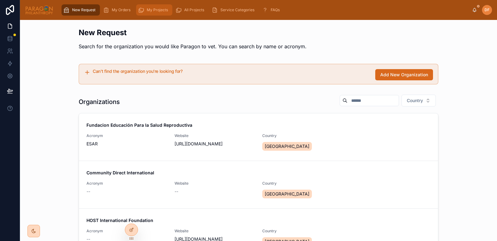
click at [156, 13] on div "My Projects" at bounding box center [154, 10] width 32 height 10
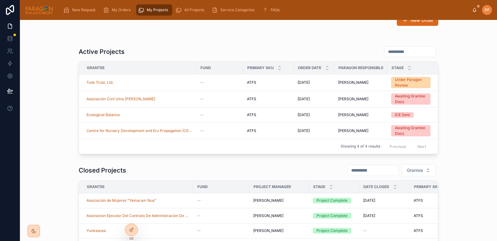
scroll to position [12, 0]
click at [118, 84] on div "Tusk Trust, Ltd." at bounding box center [139, 82] width 106 height 5
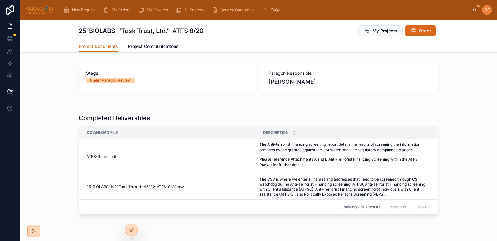
scroll to position [16, 0]
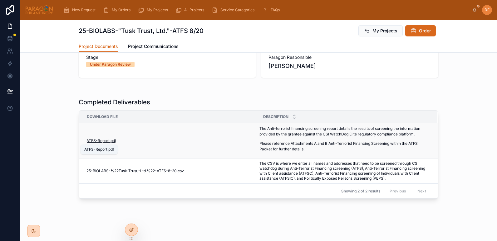
click at [98, 141] on span "ATFS-Report" at bounding box center [97, 141] width 23 height 5
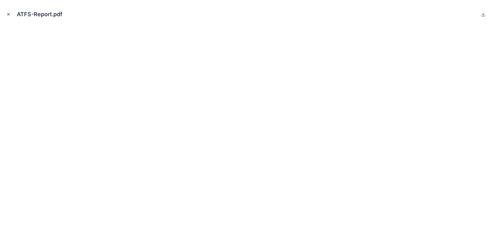
click at [9, 14] on icon "Close modal" at bounding box center [8, 14] width 4 height 4
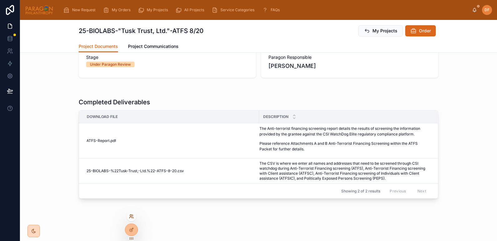
click at [133, 217] on icon at bounding box center [131, 216] width 5 height 5
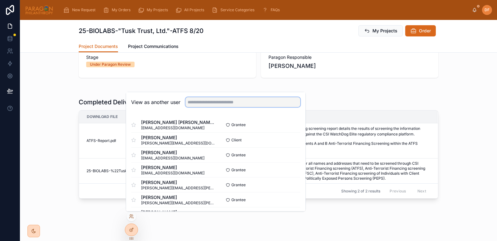
click at [195, 106] on input "text" at bounding box center [242, 102] width 115 height 10
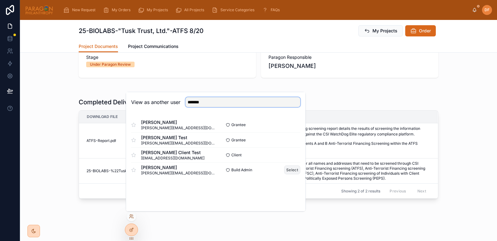
type input "*******"
click at [289, 170] on button "Select" at bounding box center [292, 170] width 16 height 9
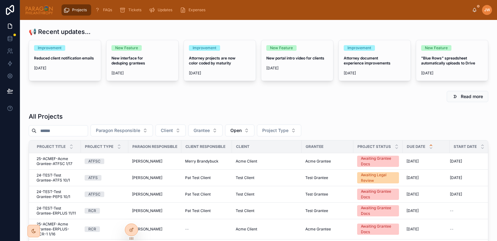
click at [59, 131] on input "text" at bounding box center [61, 131] width 51 height 9
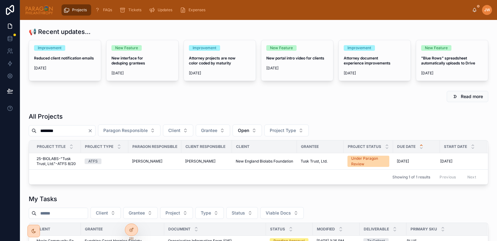
type input "********"
click at [50, 162] on span "25-BIOLABS-"Tusk Trust, Ltd."-ATFS 8/20" at bounding box center [56, 162] width 41 height 10
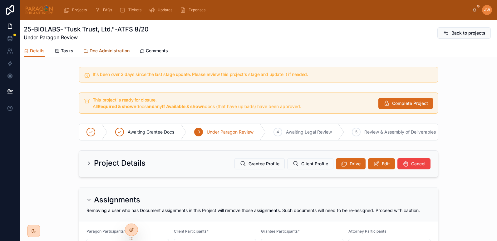
click at [110, 51] on span "Doc Administration" at bounding box center [110, 51] width 40 height 6
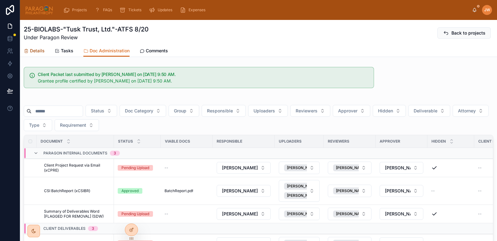
click at [37, 50] on span "Details" at bounding box center [37, 51] width 15 height 6
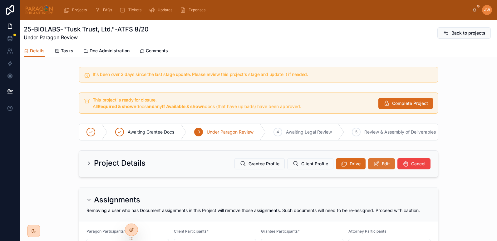
click at [373, 167] on icon at bounding box center [376, 164] width 7 height 6
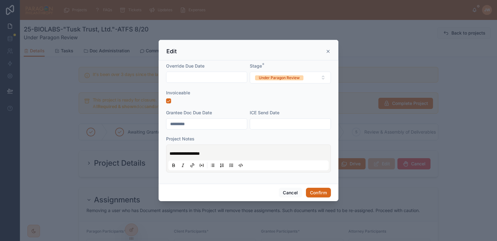
click at [171, 155] on span "**********" at bounding box center [184, 154] width 30 height 4
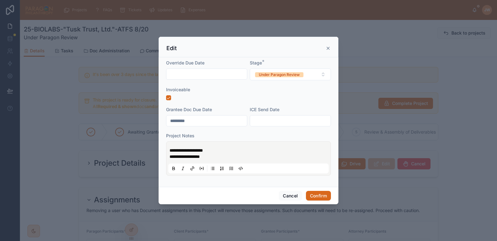
click at [219, 160] on div "**********" at bounding box center [248, 159] width 160 height 30
click at [269, 73] on div "Under Paragon Review" at bounding box center [279, 74] width 41 height 5
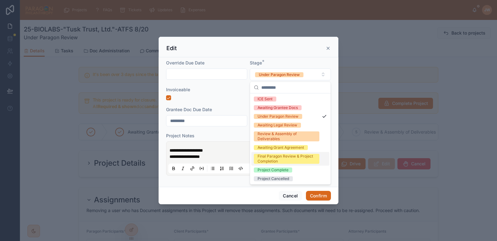
click at [268, 155] on div "Final Paragon Review & Project Completion" at bounding box center [286, 159] width 58 height 10
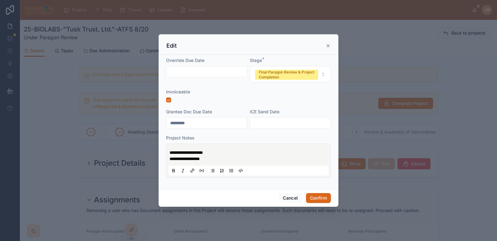
click at [234, 155] on p "**********" at bounding box center [249, 156] width 160 height 12
click at [316, 197] on button "Confirm" at bounding box center [318, 198] width 25 height 10
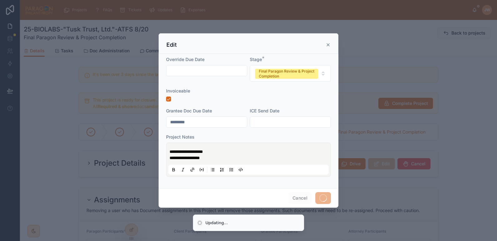
click at [103, 51] on div at bounding box center [248, 120] width 497 height 241
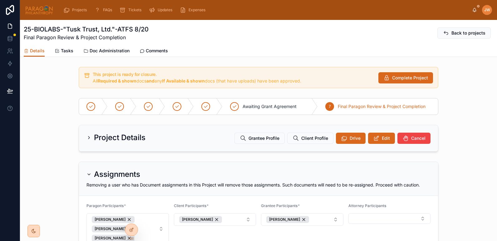
click at [35, 8] on img at bounding box center [39, 10] width 28 height 10
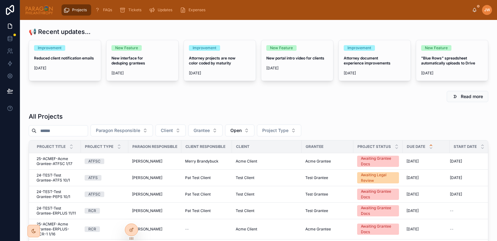
click at [66, 134] on input "text" at bounding box center [61, 131] width 51 height 9
paste input "**********"
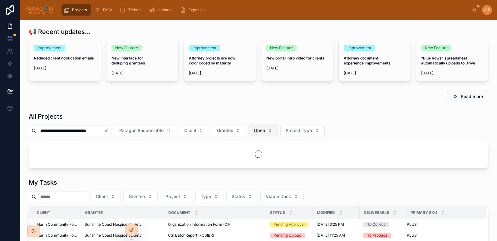
drag, startPoint x: 158, startPoint y: 122, endPoint x: 267, endPoint y: 130, distance: 108.6
click at [267, 130] on div "**********" at bounding box center [258, 131] width 459 height 12
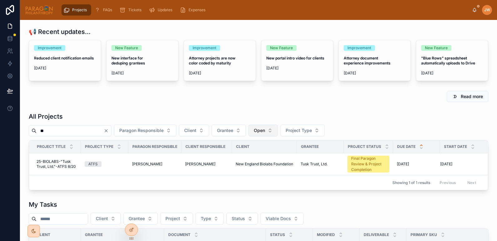
type input "*"
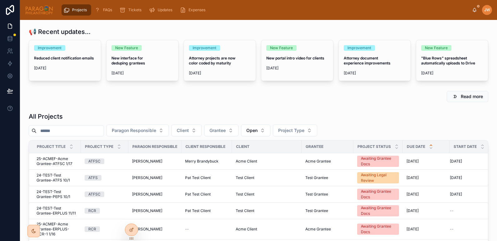
paste input "**********"
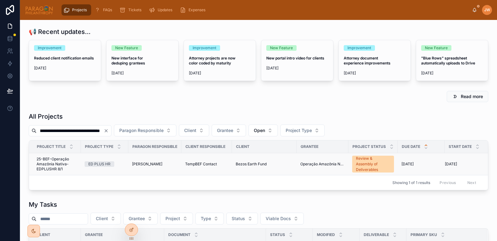
type input "**********"
click at [48, 164] on span "25-BEF-Operação Amazônia Nativa-EDPLUSHR 8/1" at bounding box center [56, 164] width 41 height 15
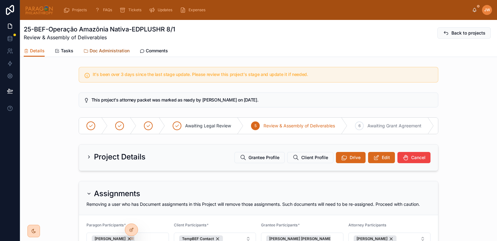
click at [100, 51] on span "Doc Administration" at bounding box center [110, 51] width 40 height 6
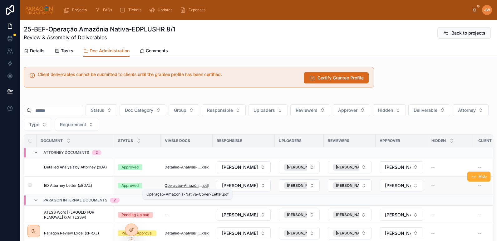
click at [176, 186] on span "Operação-Amazônia-Nativa-Cover-Letter" at bounding box center [183, 185] width 38 height 5
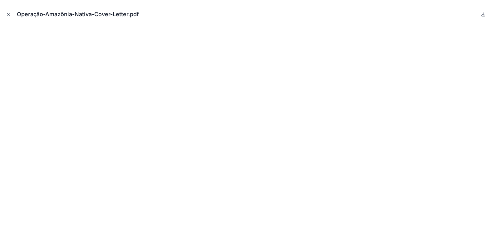
click at [10, 11] on button "Close modal" at bounding box center [8, 14] width 7 height 7
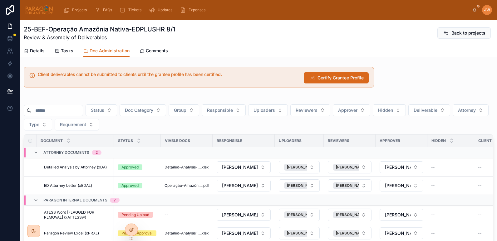
click at [34, 12] on img at bounding box center [39, 10] width 28 height 10
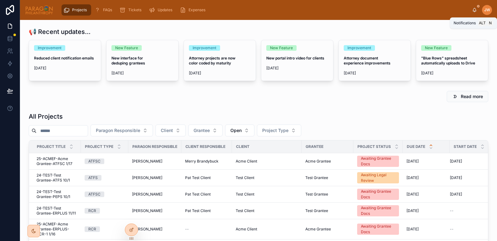
click at [474, 12] on icon at bounding box center [474, 11] width 1 height 1
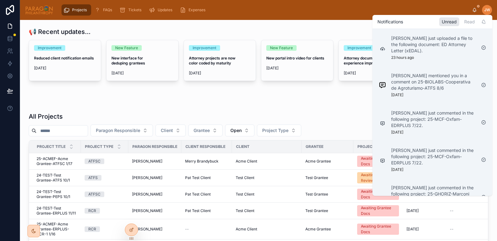
click at [281, 104] on div "Read more" at bounding box center [258, 97] width 467 height 16
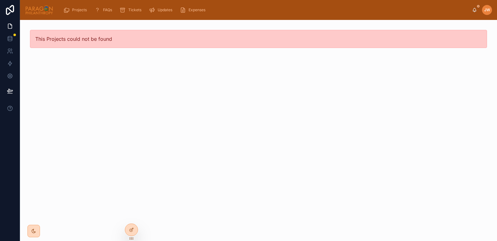
click at [35, 5] on img at bounding box center [39, 10] width 28 height 10
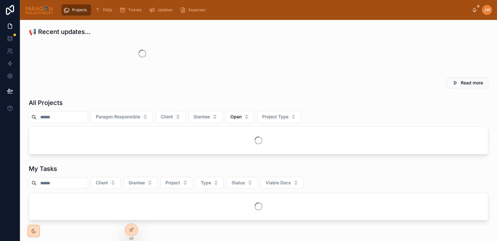
click at [60, 118] on input "text" at bounding box center [61, 117] width 51 height 9
paste input "**********"
click at [60, 118] on input "**********" at bounding box center [69, 117] width 67 height 9
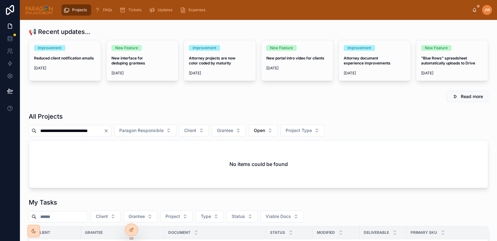
drag, startPoint x: 75, startPoint y: 118, endPoint x: 262, endPoint y: 85, distance: 189.8
click at [262, 85] on div "**********" at bounding box center [258, 235] width 477 height 431
click at [79, 127] on input "**********" at bounding box center [69, 131] width 67 height 9
drag, startPoint x: 75, startPoint y: 133, endPoint x: 194, endPoint y: 128, distance: 119.3
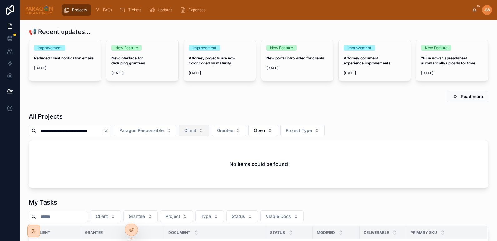
click at [194, 128] on div "**********" at bounding box center [258, 131] width 459 height 12
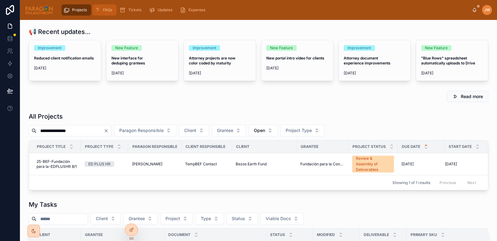
type input "**********"
click at [54, 164] on span "25-BEF-Fundación para la-EDPLUSHR 8/1" at bounding box center [56, 164] width 41 height 10
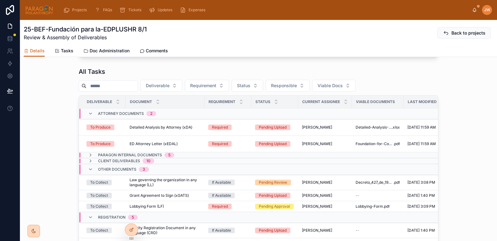
scroll to position [325, 0]
click at [161, 147] on span "ED Attorney Letter (xEDAL)" at bounding box center [153, 144] width 48 height 5
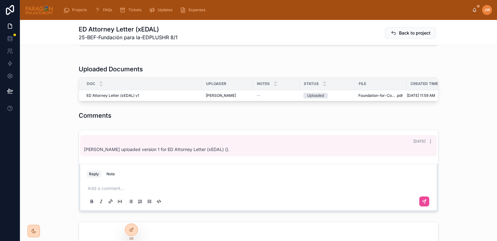
scroll to position [157, 0]
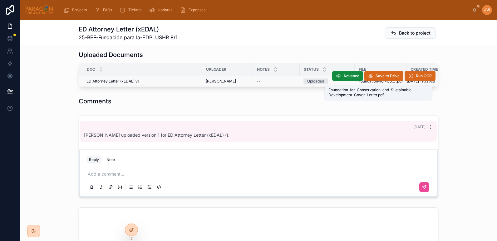
click at [362, 83] on span "Foundation-for-Conservation-and-Sustainable-Development-Cover-Letter" at bounding box center [377, 81] width 38 height 5
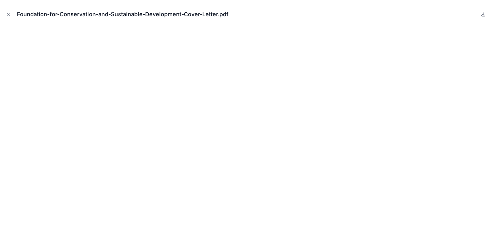
click at [8, 10] on div "Foundation-for-Conservation-and-Sustainable-Development-Cover-Letter.pdf" at bounding box center [248, 14] width 487 height 19
click at [9, 12] on icon "Close modal" at bounding box center [8, 14] width 4 height 4
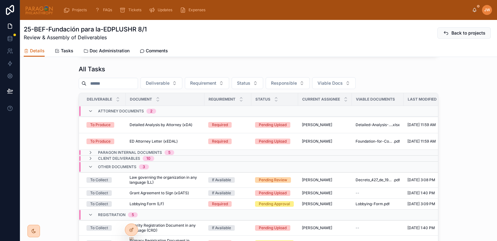
scroll to position [328, 0]
click at [178, 133] on td "Detailed Analysis by Attorney (xDA) Detailed Analysis by Attorney (xDA)" at bounding box center [165, 125] width 79 height 17
click at [173, 127] on span "Detailed Analysis by Attorney (xDA)" at bounding box center [160, 124] width 63 height 5
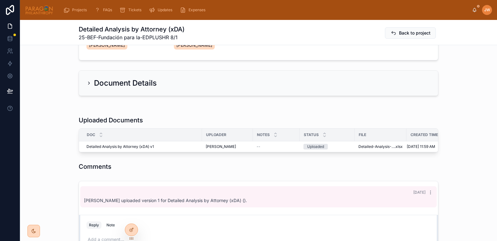
scroll to position [92, 0]
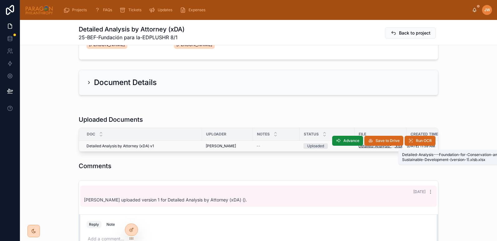
click at [365, 148] on span "Detailed-Analysis---Foundation-for-Conservation-and-Sustainable-Development-(ve…" at bounding box center [376, 146] width 36 height 5
